Goal: Check status: Check status

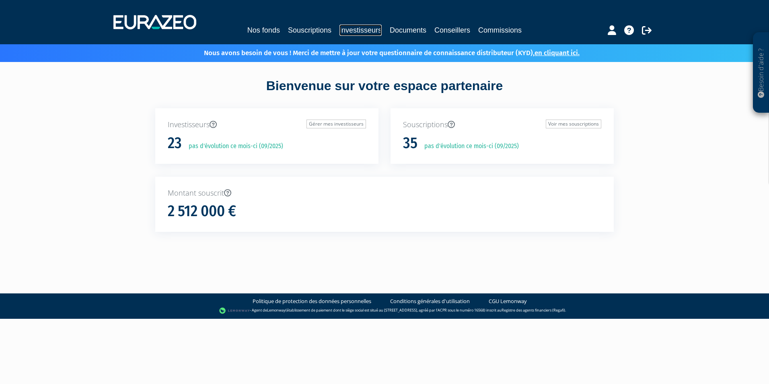
click at [359, 31] on link "Investisseurs" at bounding box center [361, 30] width 42 height 11
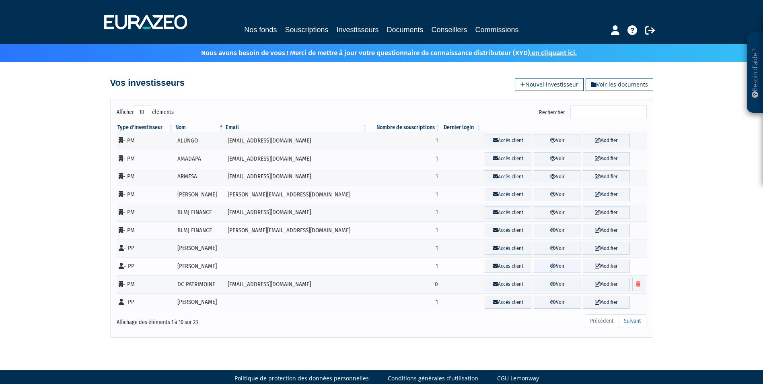
click at [550, 265] on icon at bounding box center [553, 265] width 6 height 5
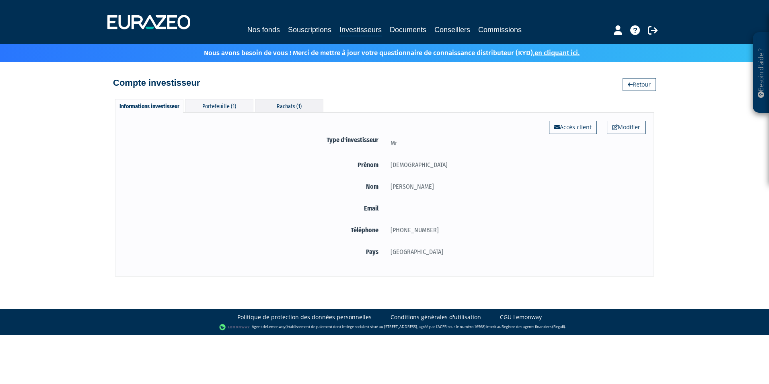
click at [306, 99] on div "Rachats (1)" at bounding box center [289, 105] width 68 height 13
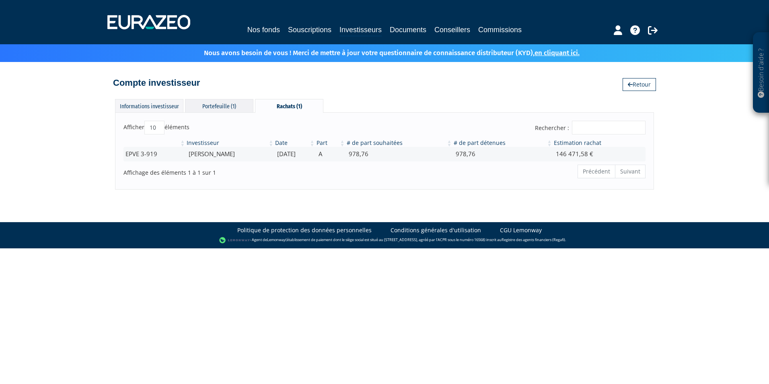
click at [226, 102] on div "Portefeuille (1)" at bounding box center [219, 105] width 68 height 13
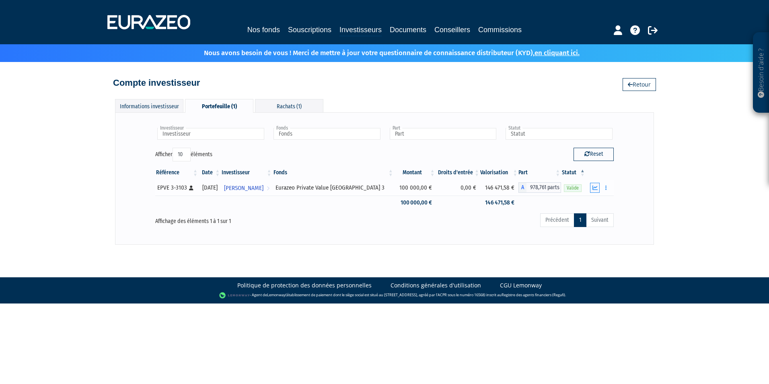
click at [597, 187] on icon "button" at bounding box center [595, 187] width 5 height 5
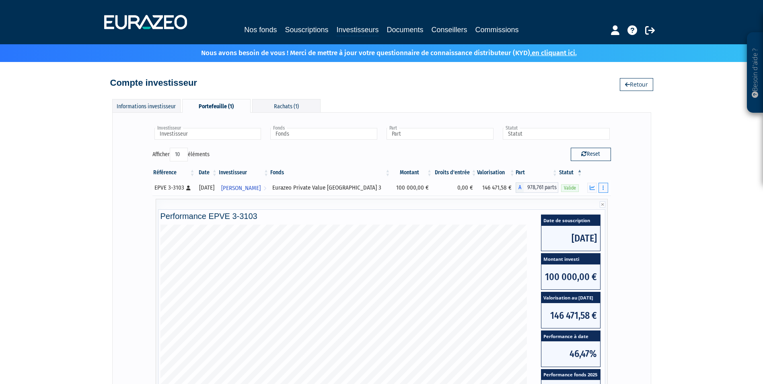
click at [602, 190] on button "button" at bounding box center [604, 188] width 10 height 10
click at [577, 215] on link "Historique de rachat(s)" at bounding box center [573, 217] width 66 height 13
